Goal: Information Seeking & Learning: Learn about a topic

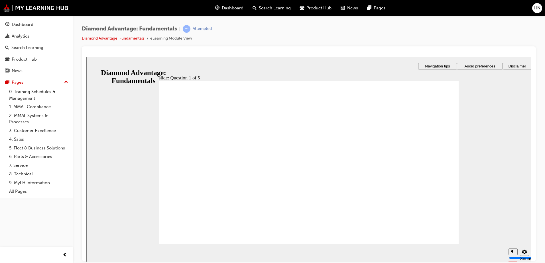
drag, startPoint x: 298, startPoint y: 209, endPoint x: 249, endPoint y: 190, distance: 52.8
drag, startPoint x: 361, startPoint y: 205, endPoint x: 333, endPoint y: 192, distance: 31.3
drag, startPoint x: 252, startPoint y: 209, endPoint x: 413, endPoint y: 193, distance: 161.6
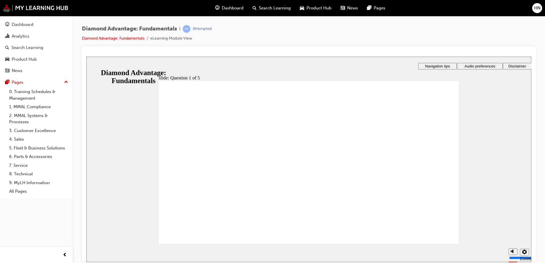
radio input "true"
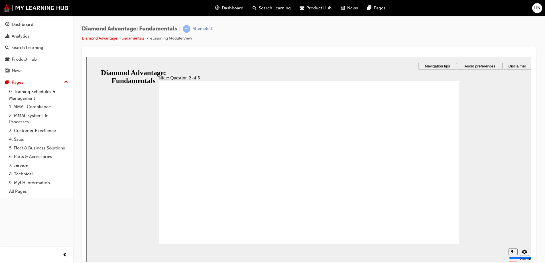
radio input "true"
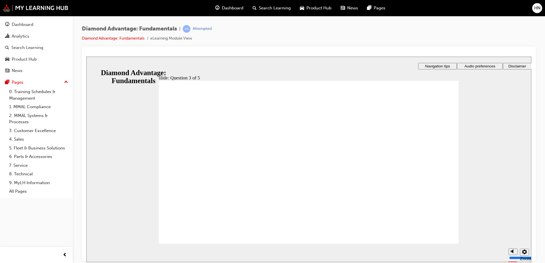
checkbox input "true"
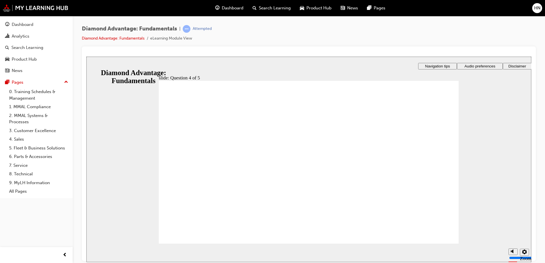
checkbox input "true"
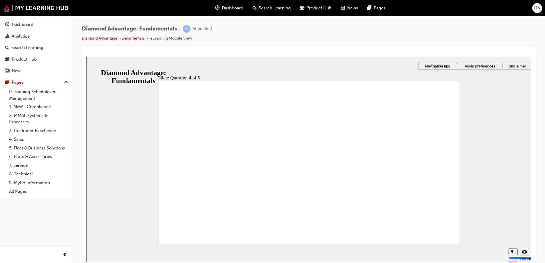
radio input "true"
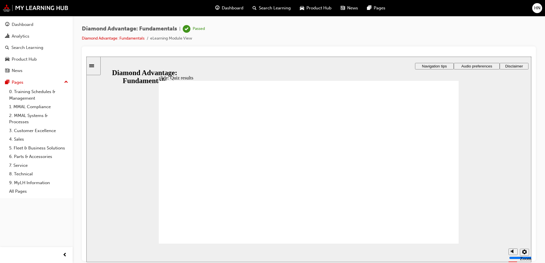
click at [21, 88] on link "0. Training Schedules & Management" at bounding box center [39, 95] width 64 height 15
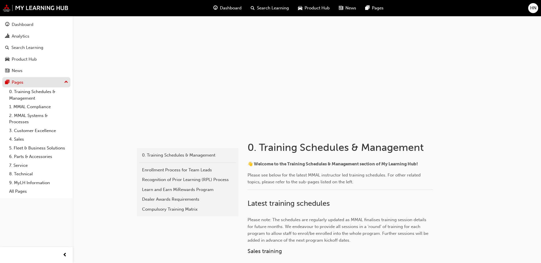
click at [23, 86] on div "Pages" at bounding box center [36, 82] width 62 height 7
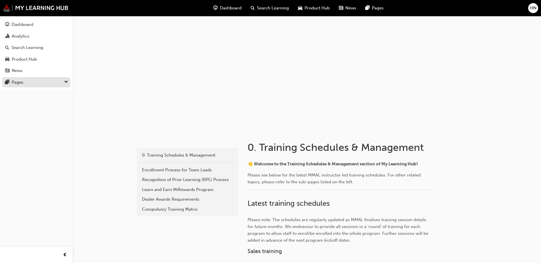
click at [23, 86] on div "Pages" at bounding box center [36, 82] width 62 height 7
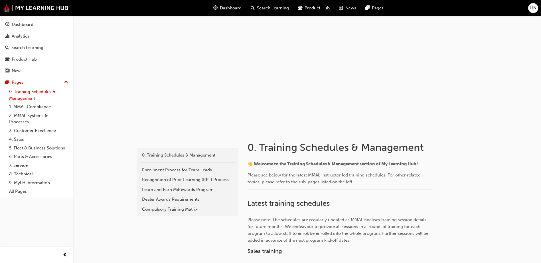
click at [20, 90] on link "0. Training Schedules & Management" at bounding box center [39, 95] width 64 height 15
click at [36, 28] on div "Dashboard" at bounding box center [36, 24] width 62 height 7
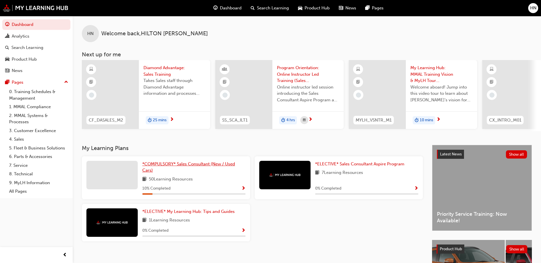
click at [177, 169] on link "*COMPULSORY* Sales Consultant (New / Used Cars)" at bounding box center [193, 167] width 103 height 13
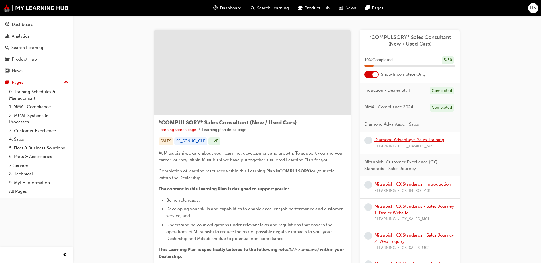
click at [427, 141] on link "Diamond Advantage: Sales Training" at bounding box center [409, 139] width 70 height 5
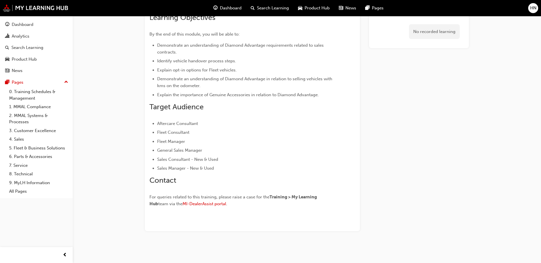
scroll to position [108, 0]
click at [23, 26] on div "Dashboard" at bounding box center [23, 24] width 22 height 7
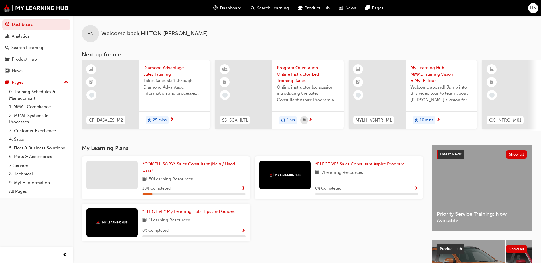
click at [215, 167] on span "*COMPULSORY* Sales Consultant (New / Used Cars)" at bounding box center [188, 168] width 93 height 12
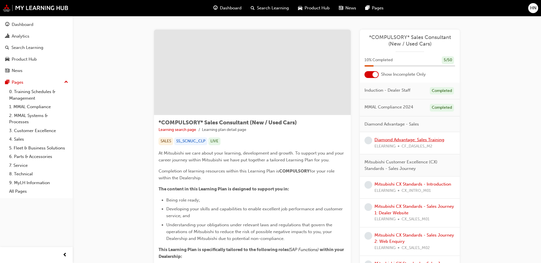
click at [387, 139] on link "Diamond Advantage: Sales Training" at bounding box center [409, 139] width 70 height 5
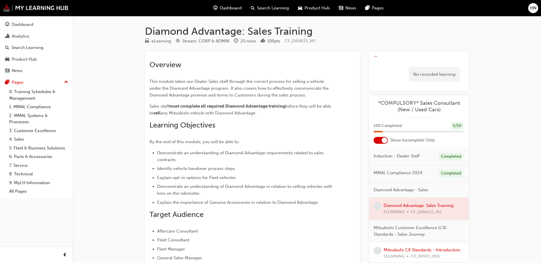
click at [381, 139] on div at bounding box center [380, 140] width 14 height 7
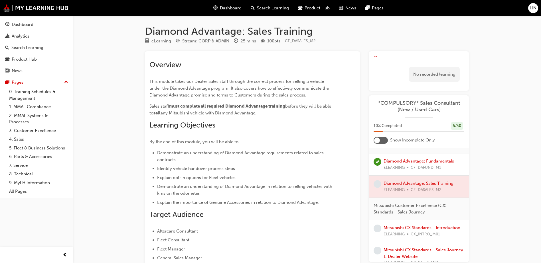
scroll to position [200, 0]
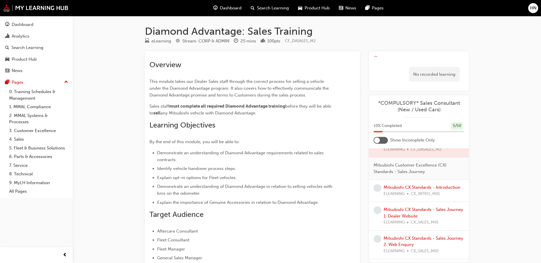
click at [386, 140] on div at bounding box center [380, 140] width 14 height 7
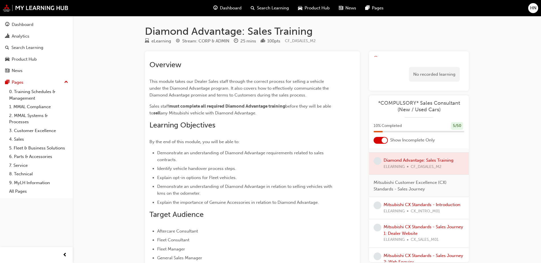
scroll to position [0, 0]
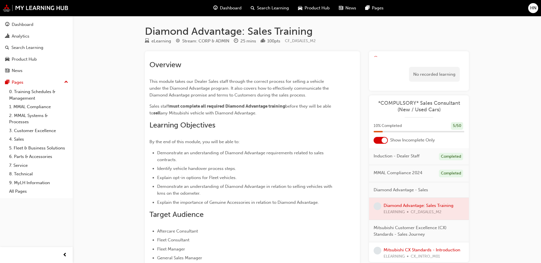
click at [407, 206] on div at bounding box center [419, 209] width 100 height 22
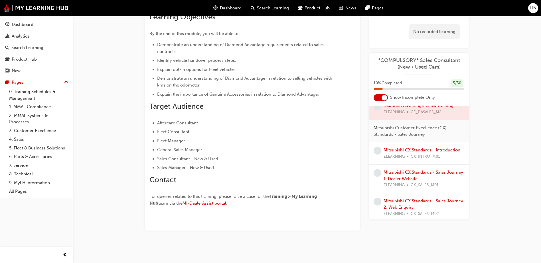
scroll to position [57, 0]
click at [413, 181] on link "Mitsubishi CX Standards - Sales Journey 1: Dealer Website" at bounding box center [423, 176] width 80 height 12
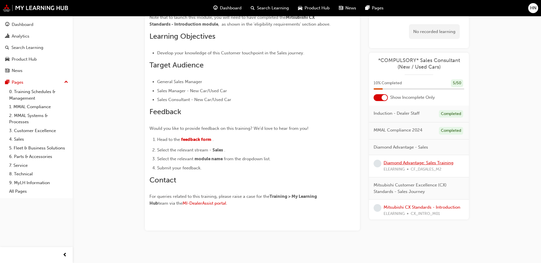
click at [412, 165] on link "Diamond Advantage: Sales Training" at bounding box center [418, 162] width 70 height 5
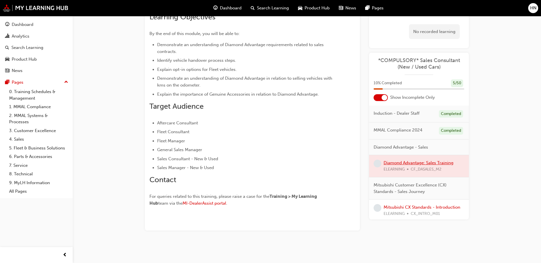
scroll to position [82, 0]
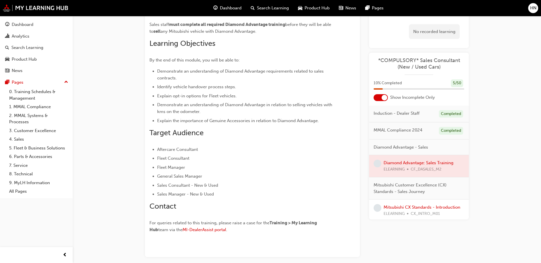
click at [422, 163] on div at bounding box center [419, 166] width 100 height 22
click at [407, 210] on link "Mitsubishi CX Standards - Introduction" at bounding box center [421, 207] width 77 height 5
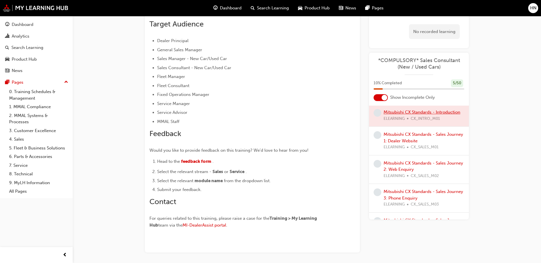
scroll to position [114, 0]
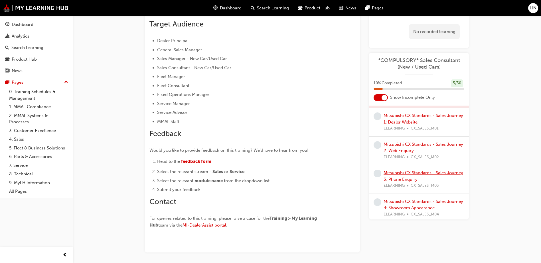
click at [419, 182] on link "Mitsubishi CX Standards - Sales Journey 3: Phone Enquiry" at bounding box center [423, 176] width 80 height 12
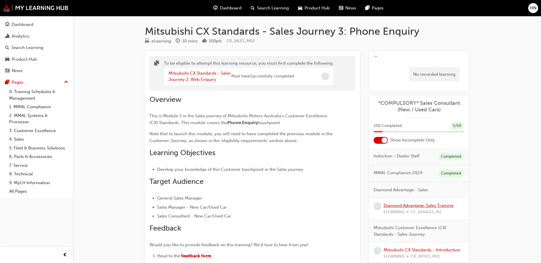
click at [413, 206] on link "Diamond Advantage: Sales Training" at bounding box center [418, 205] width 70 height 5
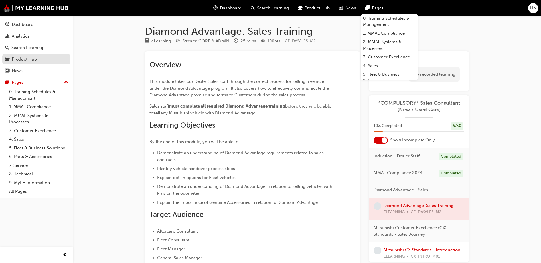
click at [31, 55] on link "Product Hub" at bounding box center [36, 59] width 68 height 11
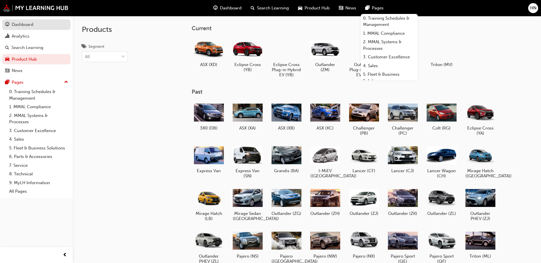
click at [29, 26] on div "Dashboard" at bounding box center [23, 24] width 22 height 7
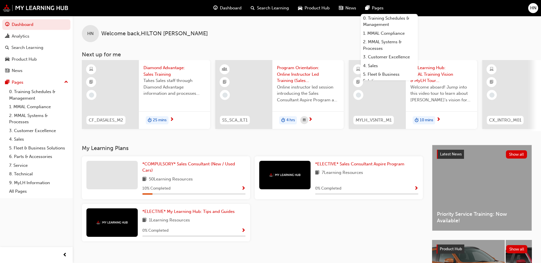
click at [162, 118] on span "25 mins" at bounding box center [160, 120] width 14 height 7
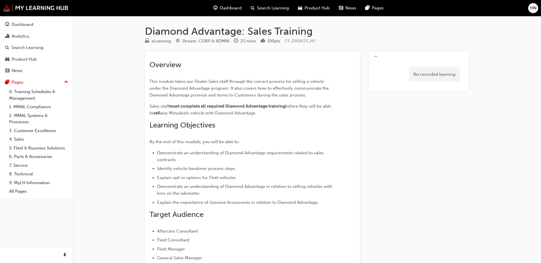
click at [246, 46] on div "eLearning Stream: CORP & ADMIN 25 mins 100 pts CF_DASALES_M2" at bounding box center [307, 42] width 324 height 9
click at [211, 38] on div "Stream: CORP & ADMIN" at bounding box center [205, 41] width 47 height 7
click at [171, 44] on div "eLearning" at bounding box center [158, 41] width 26 height 7
click at [36, 24] on div "Dashboard" at bounding box center [36, 24] width 62 height 7
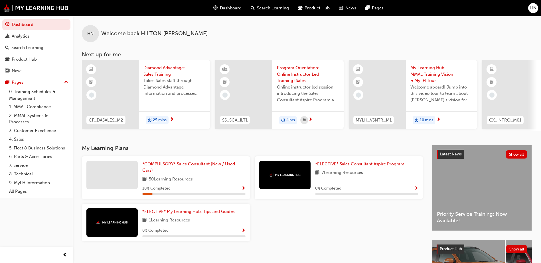
click at [111, 69] on div at bounding box center [110, 94] width 57 height 69
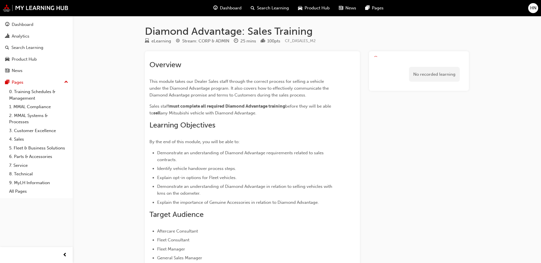
click at [320, 7] on span "Product Hub" at bounding box center [316, 8] width 25 height 7
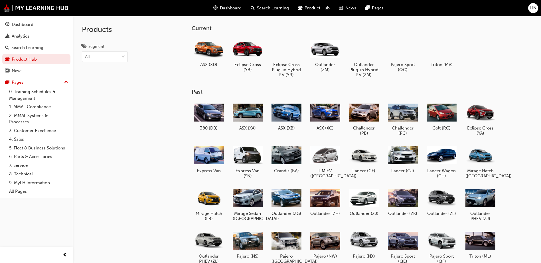
click at [343, 8] on span "news-icon" at bounding box center [341, 8] width 4 height 7
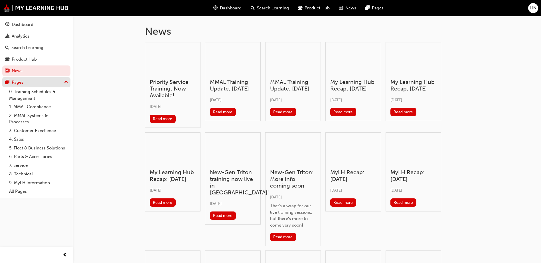
click at [19, 82] on div "Pages" at bounding box center [18, 82] width 12 height 7
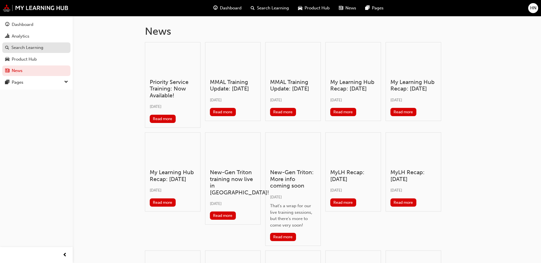
click at [24, 47] on div "Search Learning" at bounding box center [27, 47] width 32 height 7
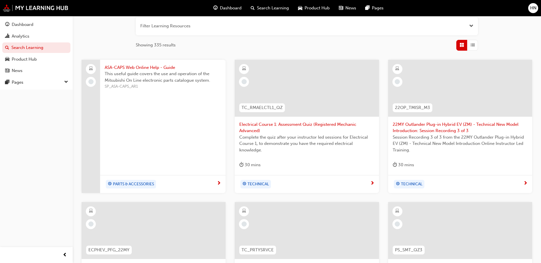
scroll to position [86, 0]
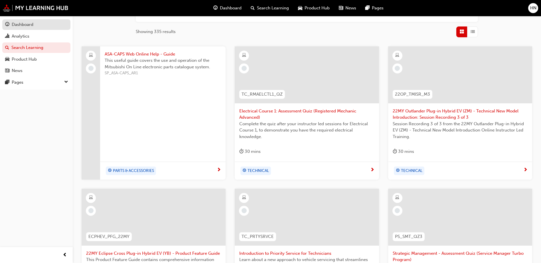
click at [32, 28] on div "Dashboard" at bounding box center [36, 24] width 62 height 7
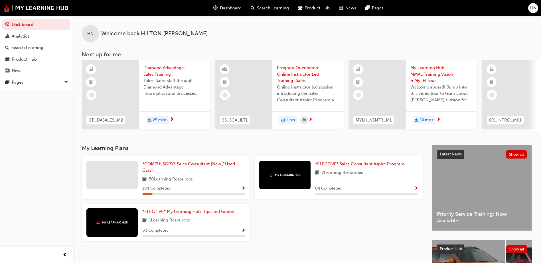
click at [245, 190] on span "Show Progress" at bounding box center [243, 188] width 4 height 5
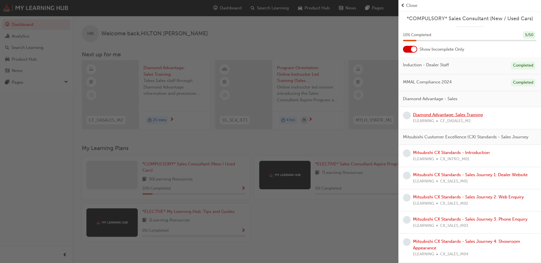
click at [451, 115] on link "Diamond Advantage: Sales Training" at bounding box center [448, 114] width 70 height 5
